Goal: Task Accomplishment & Management: Complete application form

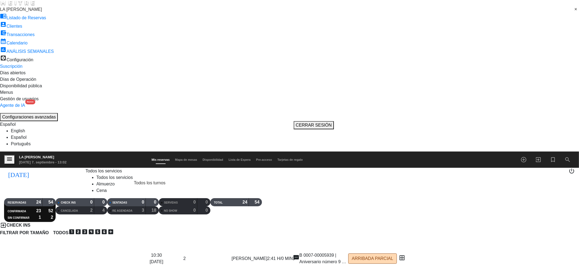
drag, startPoint x: 200, startPoint y: 138, endPoint x: 233, endPoint y: 139, distance: 33.4
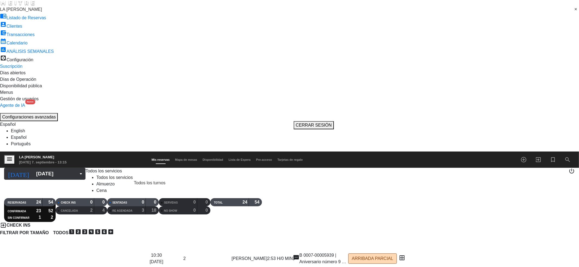
click at [34, 168] on input "[DATE]" at bounding box center [70, 173] width 74 height 11
type input "[DATE]"
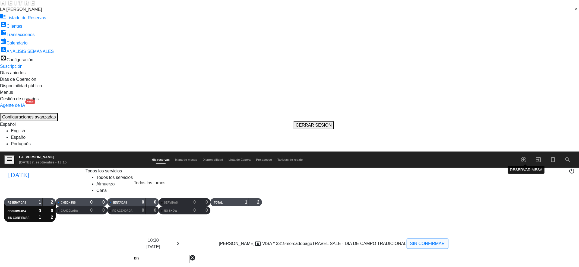
click at [521, 157] on icon "add_circle_outline" at bounding box center [523, 160] width 7 height 7
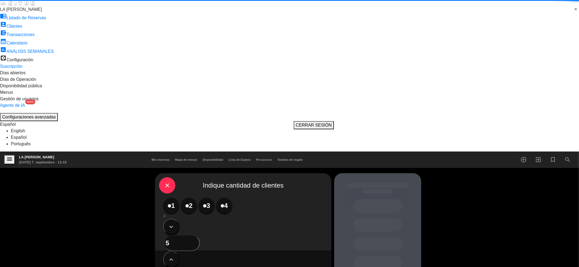
click at [218, 198] on label "4" at bounding box center [224, 206] width 16 height 16
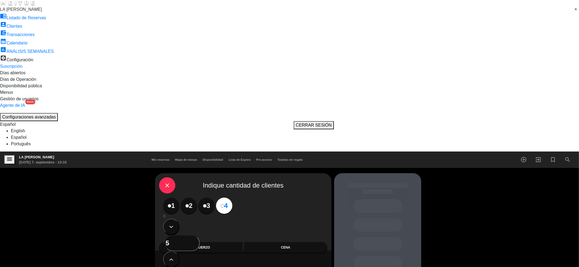
click at [205, 242] on div "Almuerzo" at bounding box center [201, 247] width 84 height 11
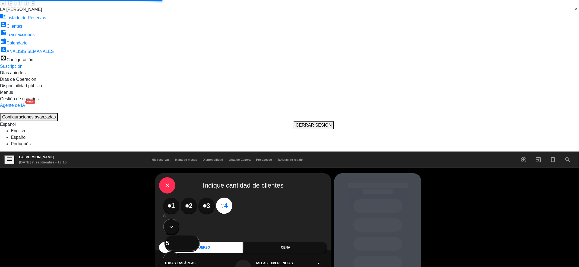
click at [206, 258] on div "Todas las áreas arrow_drop_down" at bounding box center [201, 263] width 84 height 11
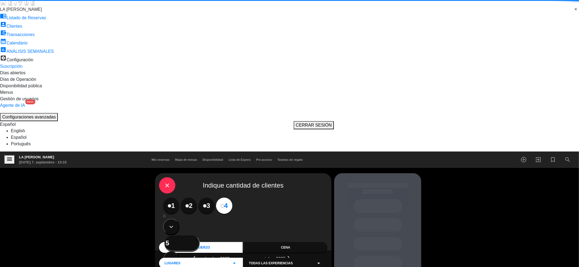
click at [262, 261] on span "Todas las experiencias" at bounding box center [271, 263] width 44 height 5
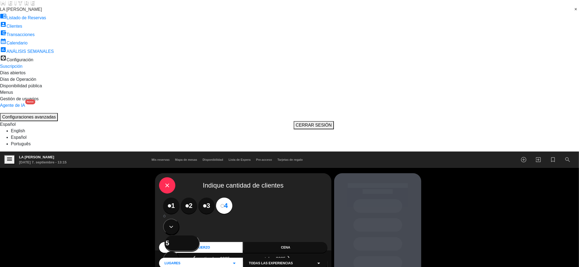
scroll to position [70, 0]
click at [263, 261] on span "PROMO MES DE LA NIÑEZ - EXPERIENCIA [PERSON_NAME]" at bounding box center [296, 263] width 94 height 5
click at [290, 261] on span "TRAVEL SALE - DIA DE CAMPO TRADICIONAL" at bounding box center [285, 263] width 72 height 5
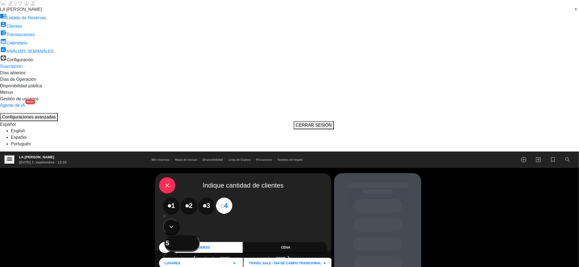
click at [369, 207] on div "credit_card 10:30" at bounding box center [377, 214] width 49 height 14
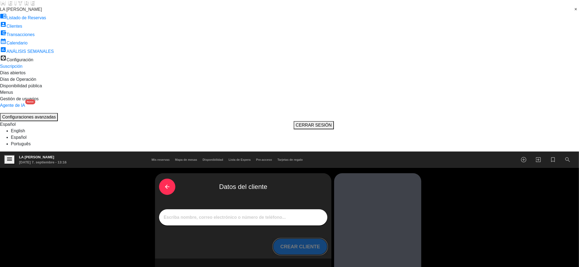
click at [296, 239] on button "CREAR CLIENTE" at bounding box center [300, 247] width 54 height 16
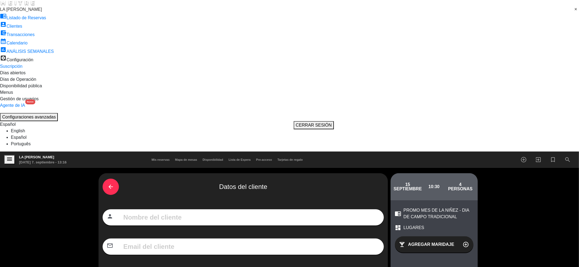
click at [250, 212] on input "text" at bounding box center [251, 217] width 257 height 10
paste input "[PERSON_NAME]"
type input "[PERSON_NAME] [PERSON_NAME]"
click at [260, 242] on input "text" at bounding box center [251, 247] width 257 height 10
type input "d"
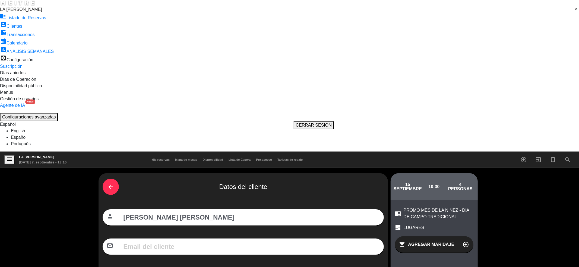
click at [304, 242] on input "text" at bounding box center [251, 247] width 257 height 10
paste input "[EMAIL_ADDRESS][DOMAIN_NAME]"
type input "[EMAIL_ADDRESS][DOMAIN_NAME]"
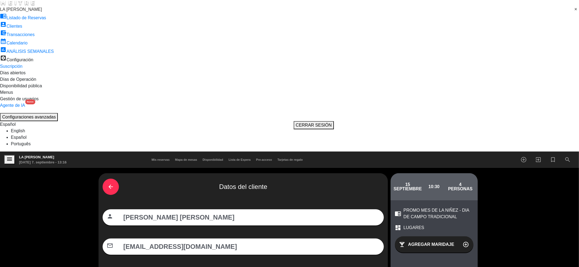
paste input "1165621869"
type input "1165621869"
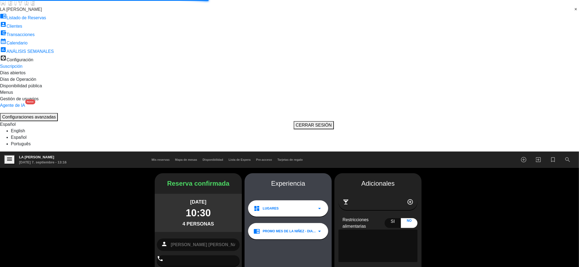
type input "[PHONE_NUMBER]"
click at [390, 230] on textarea at bounding box center [377, 246] width 79 height 33
click at [388, 218] on div "Si" at bounding box center [392, 223] width 17 height 10
click at [383, 230] on textarea at bounding box center [377, 246] width 79 height 33
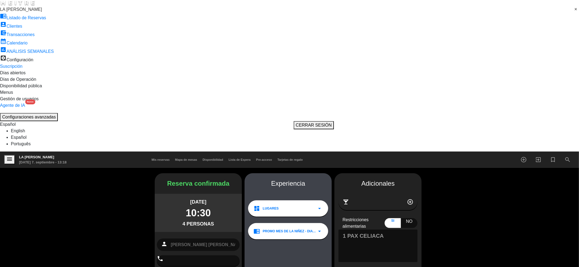
drag, startPoint x: 384, startPoint y: 88, endPoint x: 391, endPoint y: 87, distance: 7.6
click at [384, 230] on textarea at bounding box center [377, 246] width 79 height 33
paste textarea "no cerdos ni pescado [PERSON_NAME]"
drag, startPoint x: 414, startPoint y: 92, endPoint x: 398, endPoint y: 92, distance: 15.2
click at [398, 230] on textarea at bounding box center [377, 246] width 79 height 33
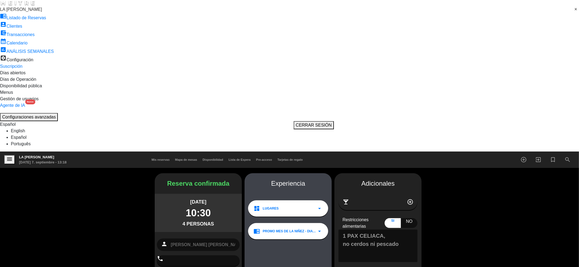
click at [390, 230] on textarea at bounding box center [377, 246] width 79 height 33
click at [342, 230] on textarea at bounding box center [377, 246] width 79 height 33
type textarea "1 PAX CELIACA - [PERSON_NAME] NO COME CERDO NI PESCADO"
type textarea "VIENEN DE RSV 8224 - VIENEN CON 2 BB"
